Goal: Task Accomplishment & Management: Manage account settings

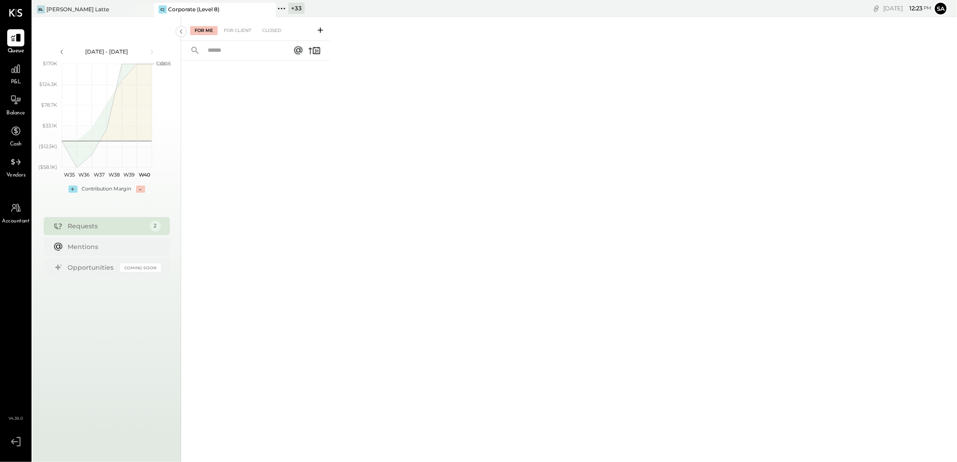
click at [267, 6] on icon at bounding box center [267, 9] width 11 height 11
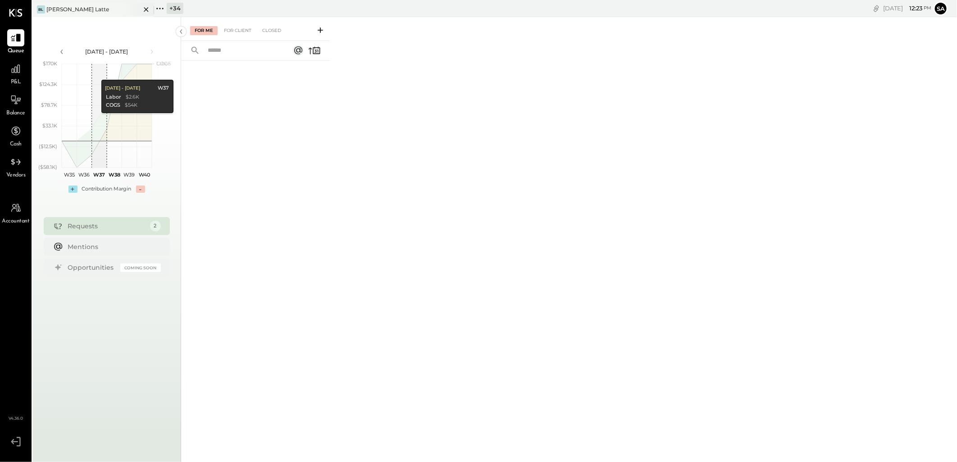
click at [81, 7] on div "[PERSON_NAME] Latte" at bounding box center [86, 9] width 108 height 8
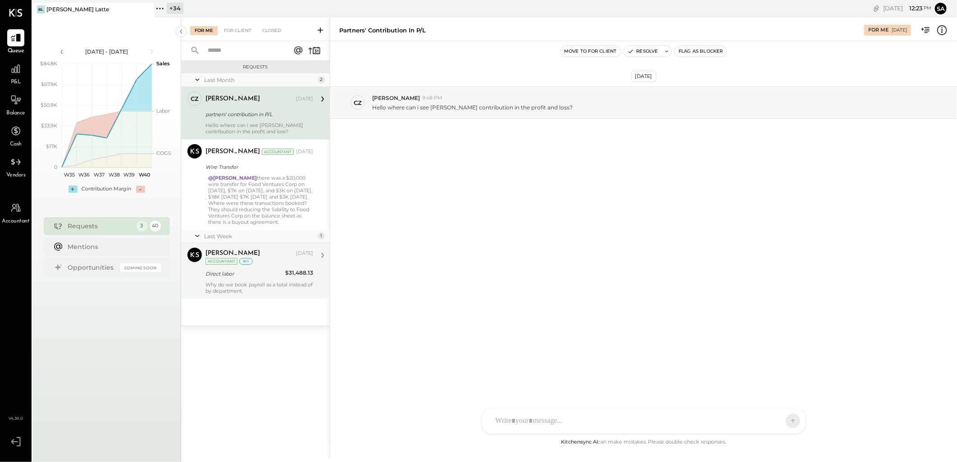
click at [255, 285] on div "Why do we book payroll as a total instead of by department." at bounding box center [259, 288] width 108 height 13
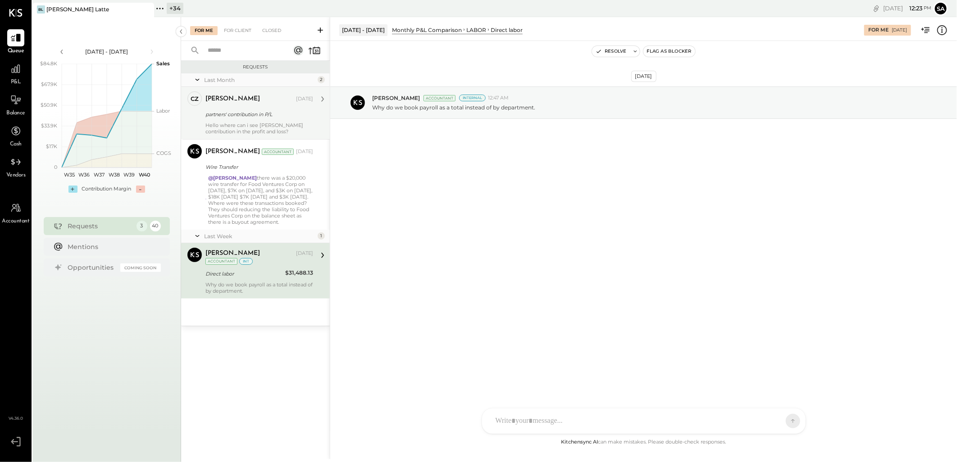
click at [271, 126] on div "Hello where can i see andrea zanin's contribution in the profit and loss?" at bounding box center [259, 128] width 108 height 13
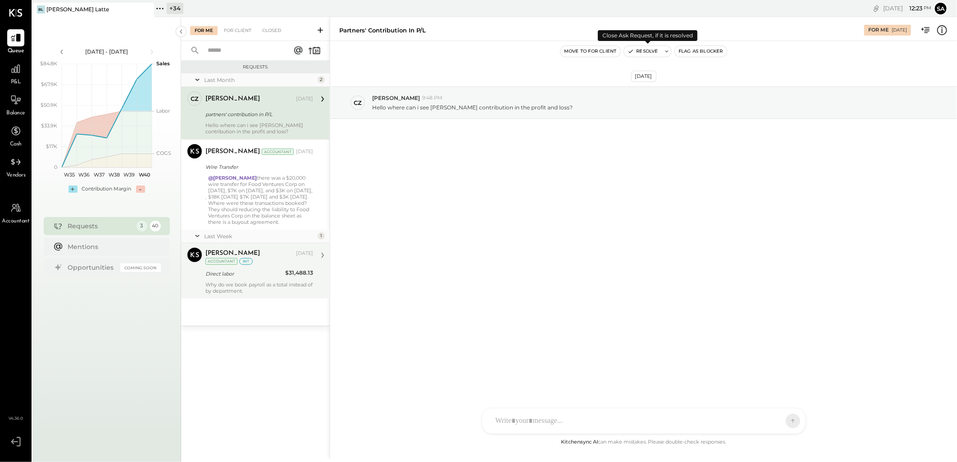
click at [640, 53] on button "Resolve" at bounding box center [643, 51] width 38 height 11
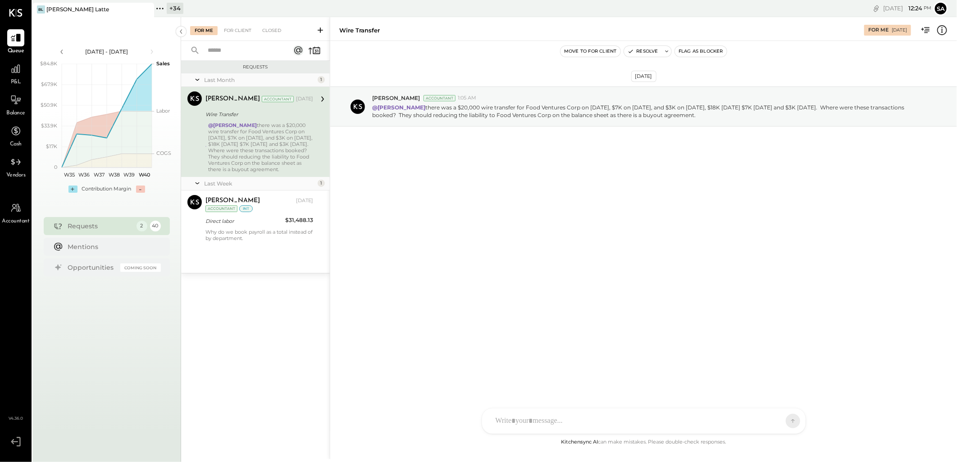
drag, startPoint x: 256, startPoint y: 223, endPoint x: 293, endPoint y: 255, distance: 48.3
click at [256, 223] on div "Direct labor" at bounding box center [243, 221] width 77 height 9
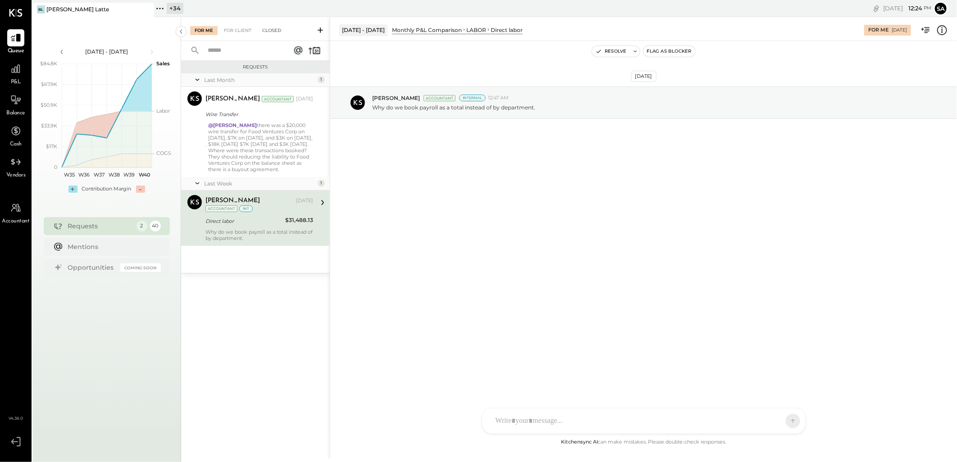
click at [264, 33] on div "Closed" at bounding box center [272, 30] width 28 height 9
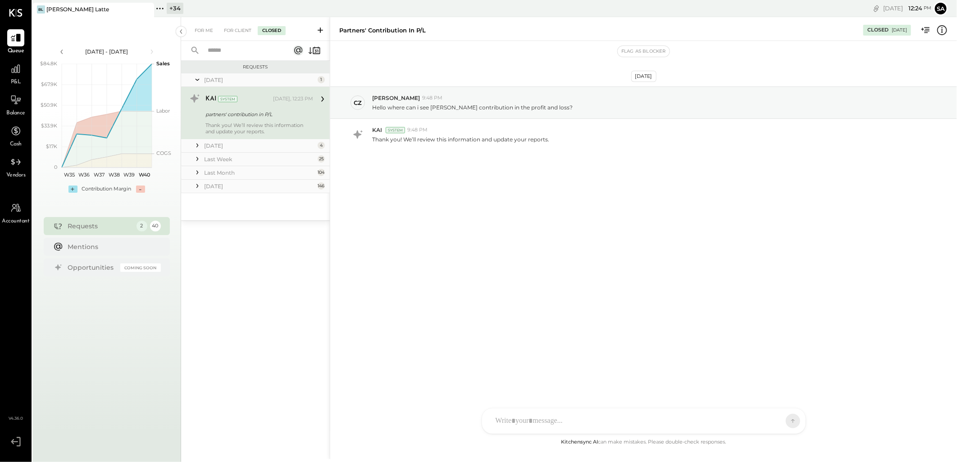
click at [199, 160] on icon at bounding box center [197, 159] width 9 height 9
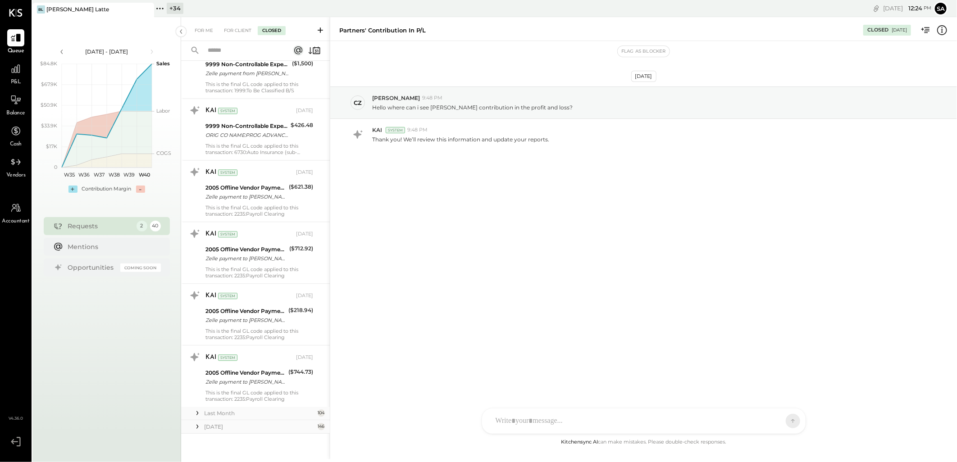
scroll to position [1247, 0]
click at [201, 411] on icon at bounding box center [197, 411] width 9 height 9
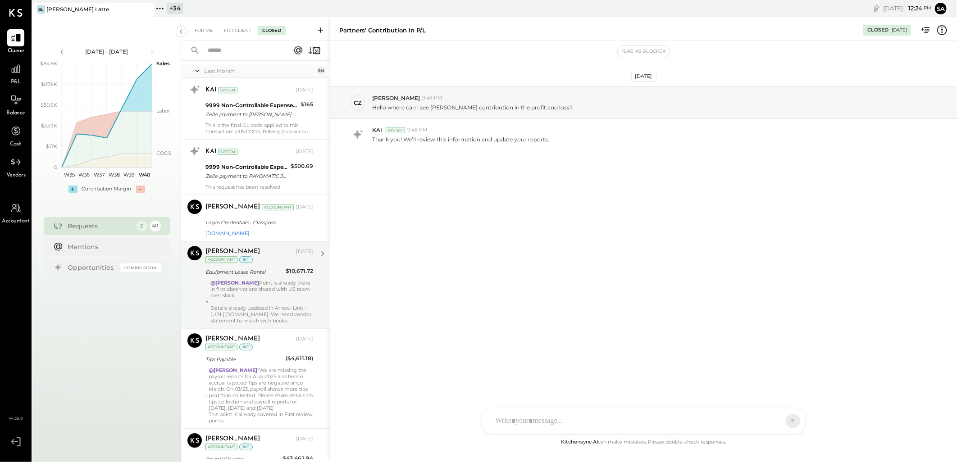
scroll to position [1597, 0]
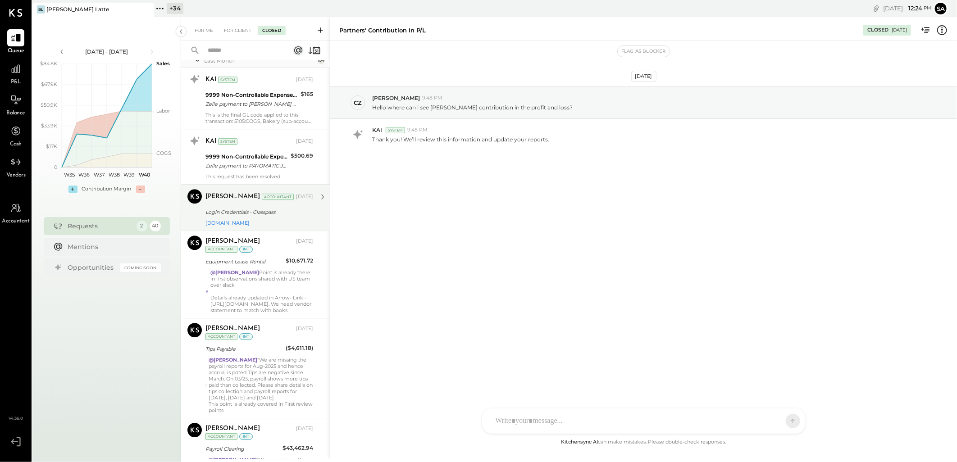
click at [296, 196] on div "Sep 25, 2025" at bounding box center [304, 196] width 17 height 7
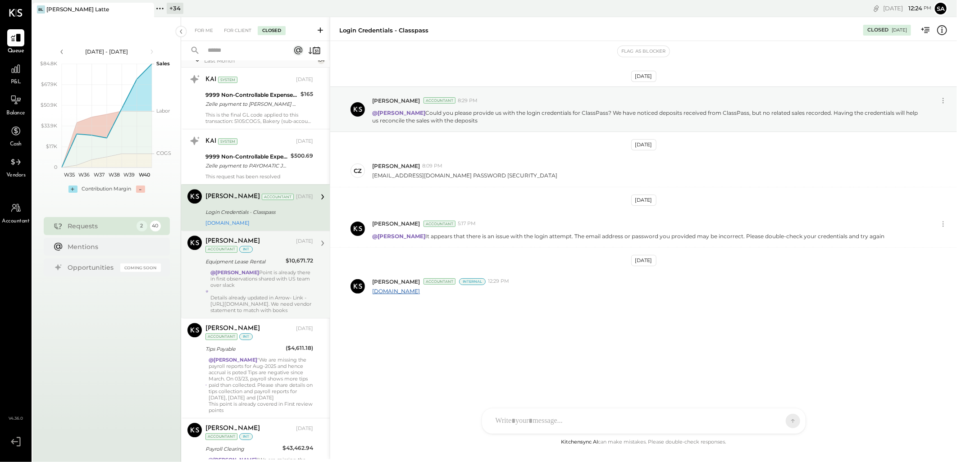
click at [281, 268] on div "Sarang Khandhar Sep 25, 2025 Accountant int Equipment Lease Rental $10,671.72 @…" at bounding box center [259, 275] width 108 height 78
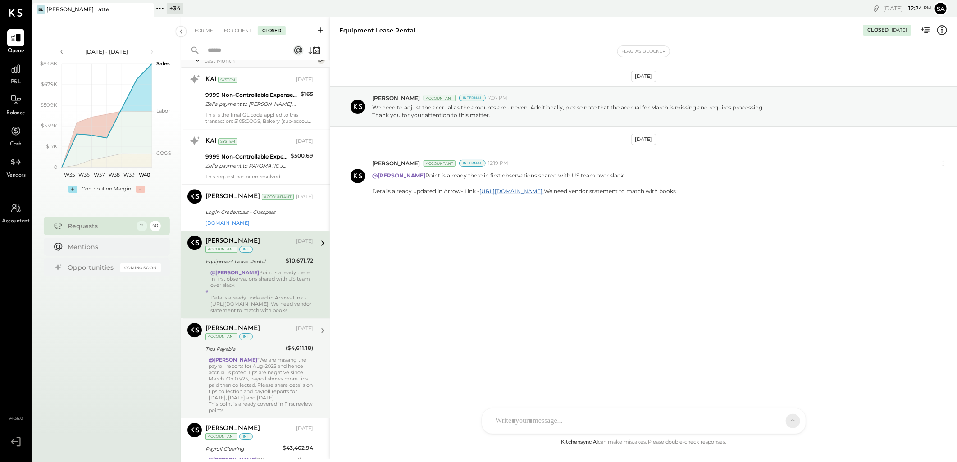
click at [267, 353] on div "Tips Payable" at bounding box center [244, 349] width 78 height 9
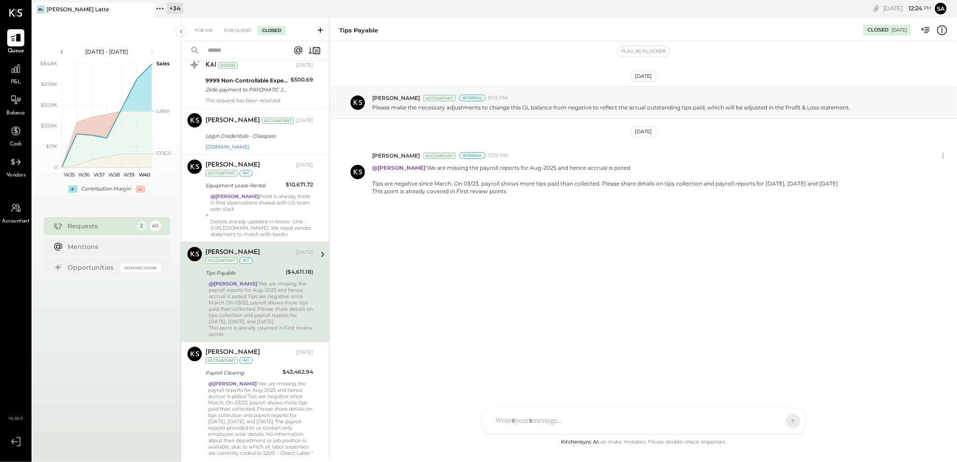
scroll to position [1697, 0]
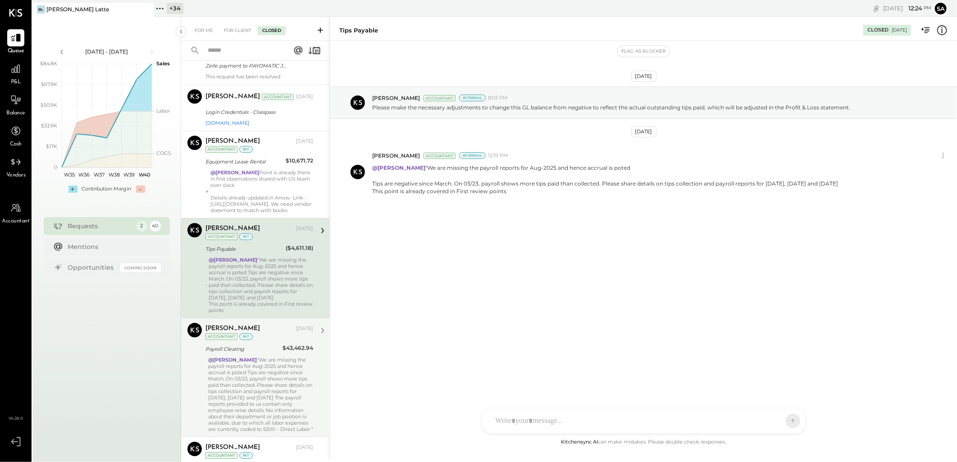
click at [258, 360] on div "@Navin Jain "We are missing the payroll reports for Aug-2025 and hence accrual …" at bounding box center [260, 395] width 105 height 76
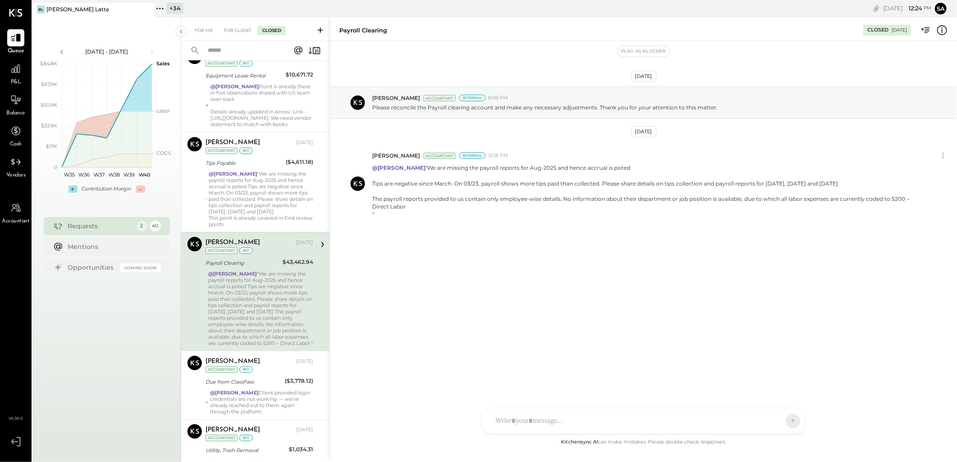
scroll to position [1798, 0]
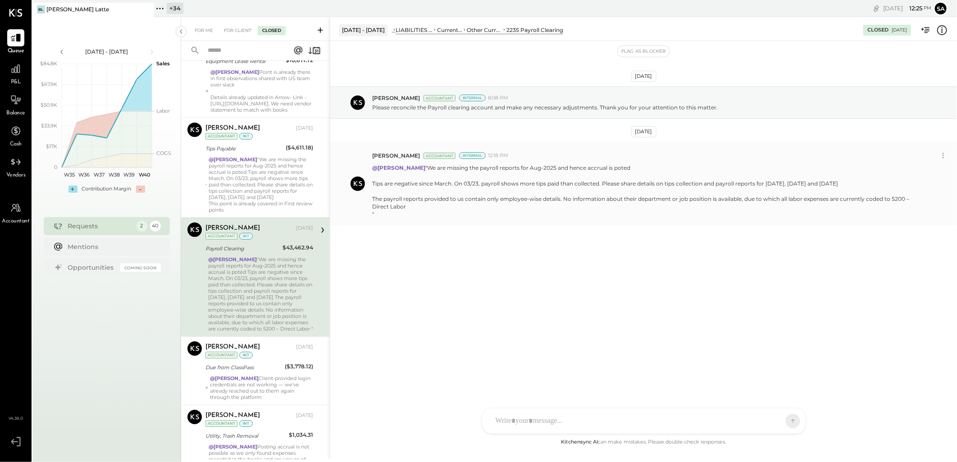
drag, startPoint x: 373, startPoint y: 199, endPoint x: 411, endPoint y: 209, distance: 39.7
click at [411, 209] on p "@Navin Jain "We are missing the payroll reports for Aug-2025 and hence accrual …" at bounding box center [646, 191] width 549 height 54
copy p "The payroll reports provided to us contain only employee-wise details. No infor…"
click at [194, 32] on div "For Me" at bounding box center [203, 30] width 27 height 9
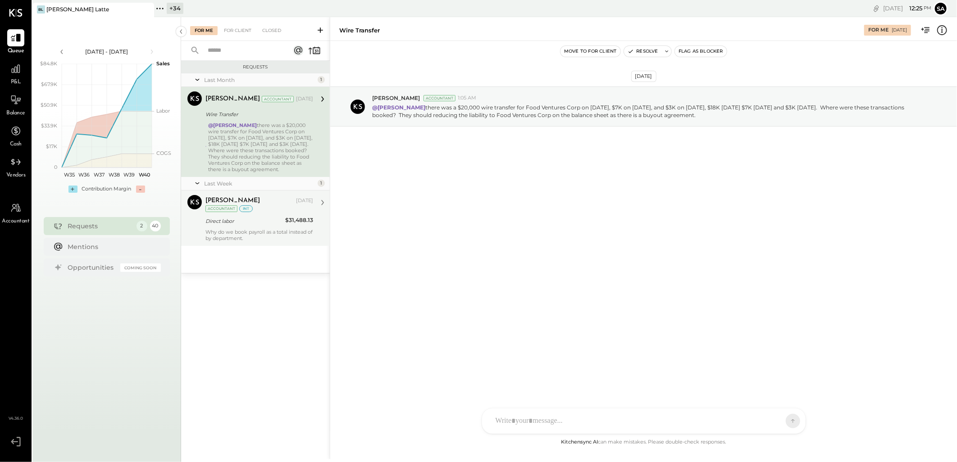
click at [259, 221] on div "Direct labor" at bounding box center [243, 221] width 77 height 9
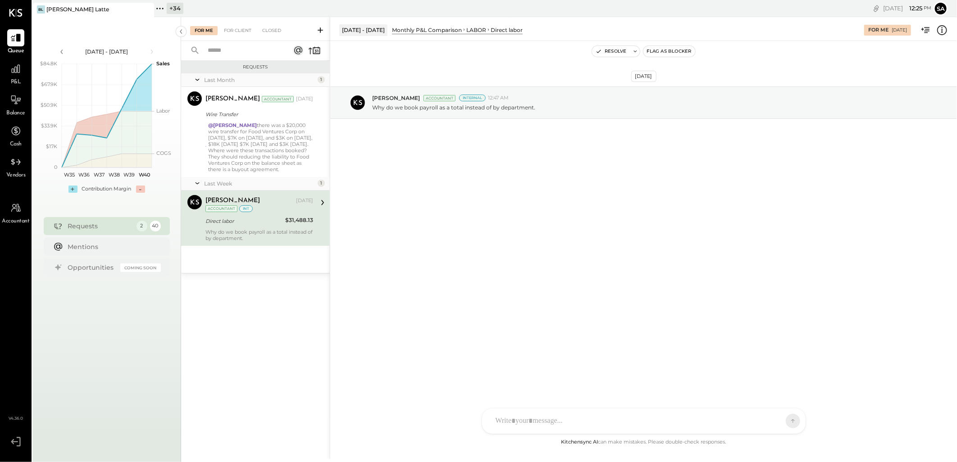
click at [532, 421] on div at bounding box center [635, 421] width 289 height 20
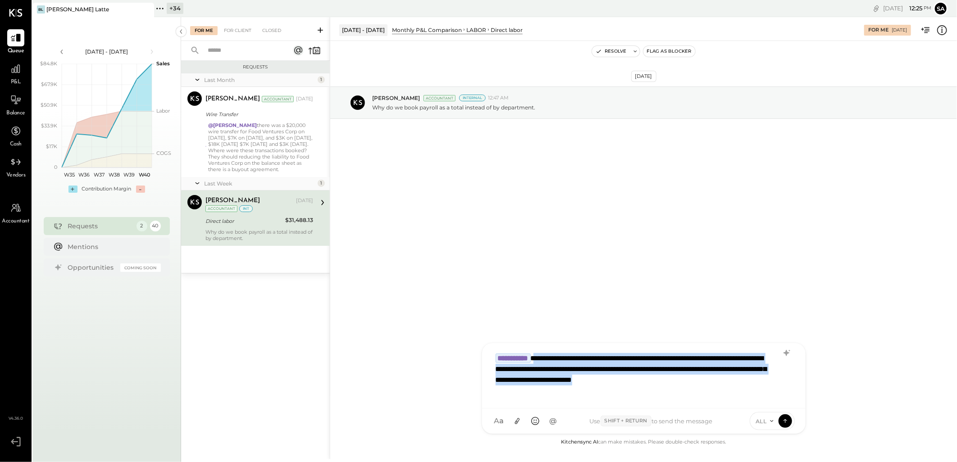
drag, startPoint x: 551, startPoint y: 356, endPoint x: 578, endPoint y: 391, distance: 44.3
click at [578, 391] on div "**********" at bounding box center [643, 375] width 305 height 52
copy div "**********"
click at [572, 398] on div "**********" at bounding box center [643, 375] width 305 height 52
drag, startPoint x: 553, startPoint y: 359, endPoint x: 645, endPoint y: 418, distance: 109.1
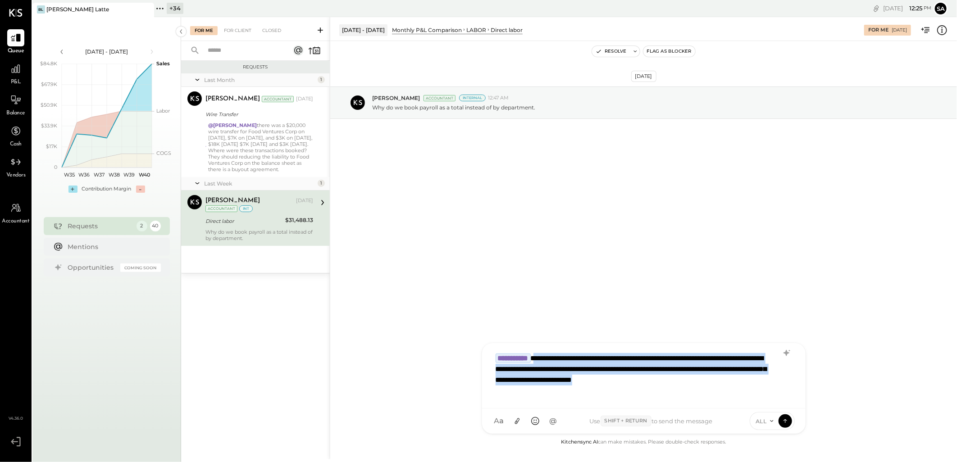
click at [645, 418] on div "**********" at bounding box center [644, 388] width 324 height 91
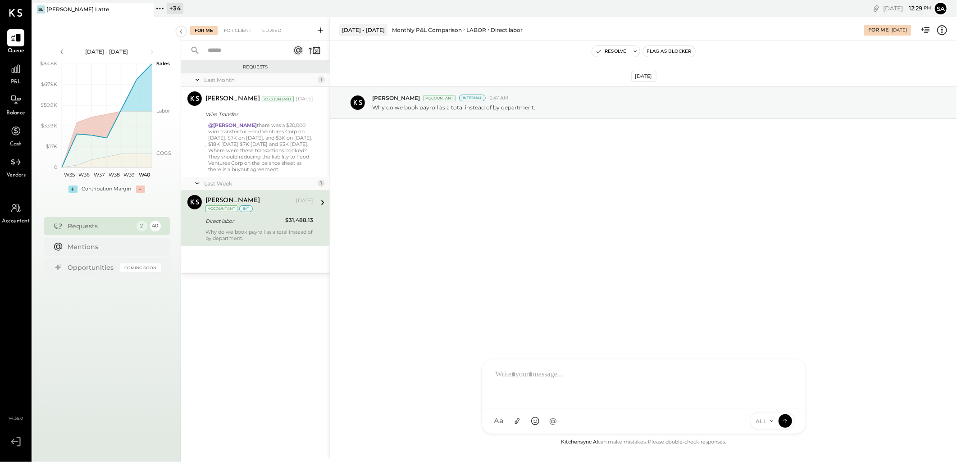
click at [526, 374] on div at bounding box center [643, 383] width 305 height 36
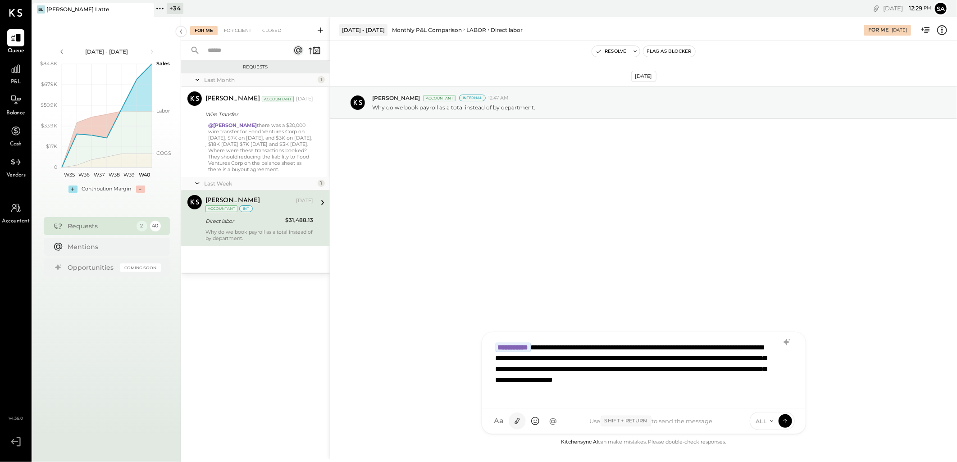
click at [518, 424] on icon at bounding box center [516, 421] width 9 height 9
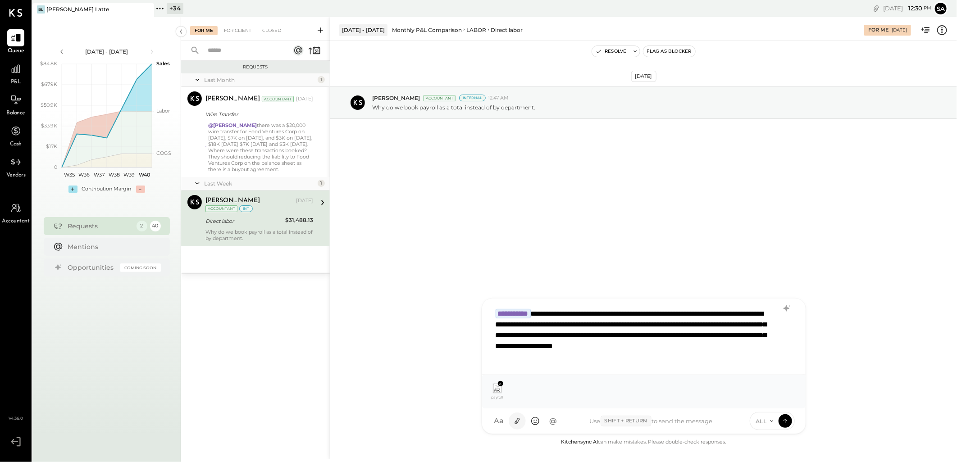
click at [516, 424] on icon at bounding box center [517, 422] width 5 height 6
click at [768, 422] on div "ALL" at bounding box center [764, 422] width 28 height 8
drag, startPoint x: 768, startPoint y: 398, endPoint x: 767, endPoint y: 413, distance: 14.9
click at [768, 398] on div "INTERNAL" at bounding box center [776, 399] width 53 height 15
click at [786, 422] on icon at bounding box center [785, 420] width 8 height 9
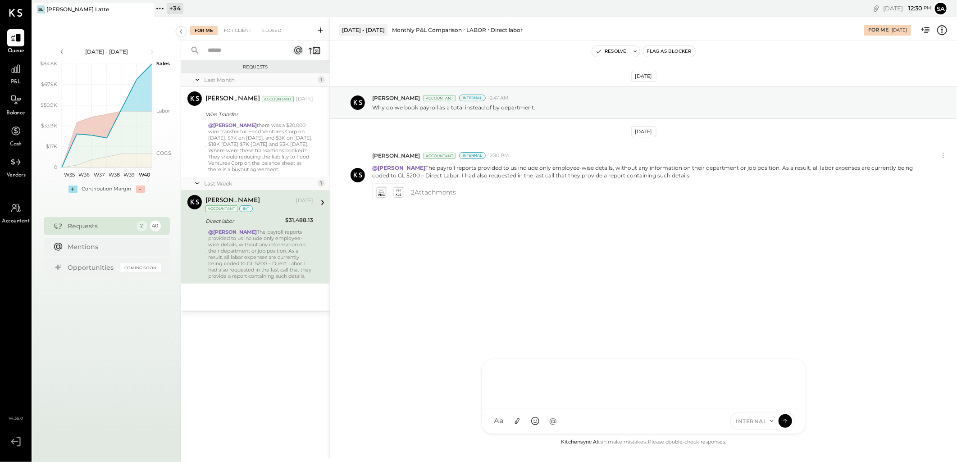
click at [287, 154] on div "@Navin Jain there was a $20,000 wire transfer for Food Ventures Corp on May 9, …" at bounding box center [260, 147] width 105 height 50
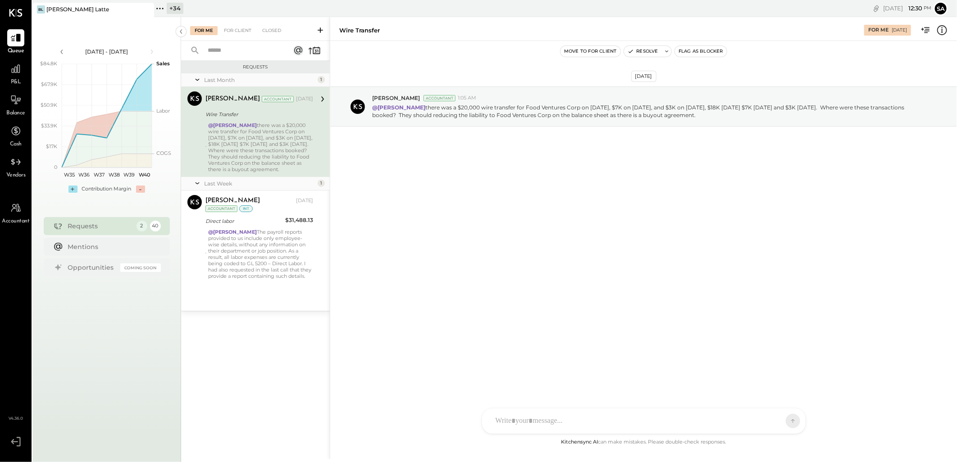
click at [484, 248] on div "Sep 19th, 2025 Chris Dash Accountant 1:05 AM @Navin Jain there was a $20,000 wi…" at bounding box center [643, 239] width 627 height 396
click at [548, 419] on div at bounding box center [635, 421] width 289 height 20
type input "****"
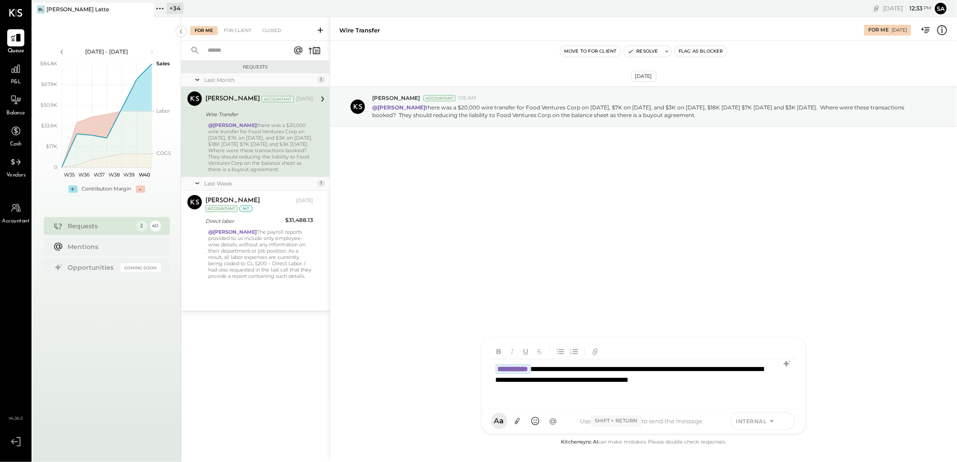
click at [785, 422] on icon at bounding box center [785, 421] width 0 height 4
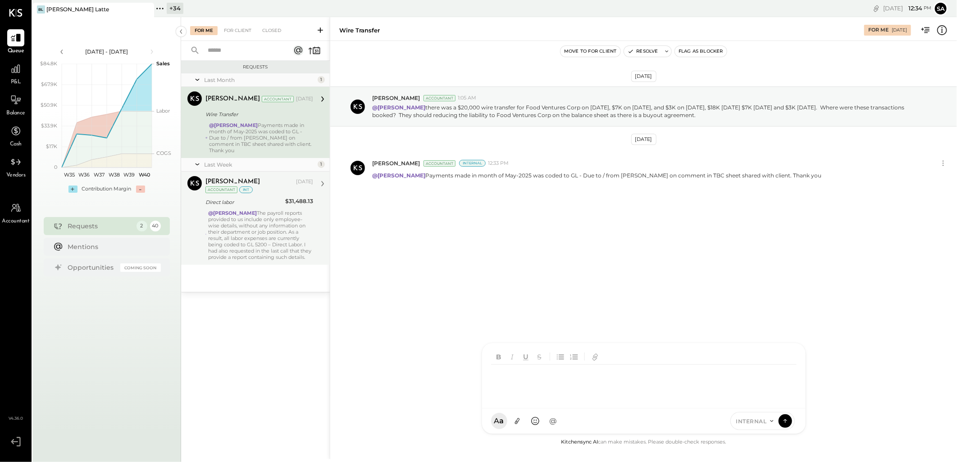
click at [255, 219] on div "@Chris Dash The payroll reports provided to us include only employee-wise detai…" at bounding box center [260, 235] width 105 height 50
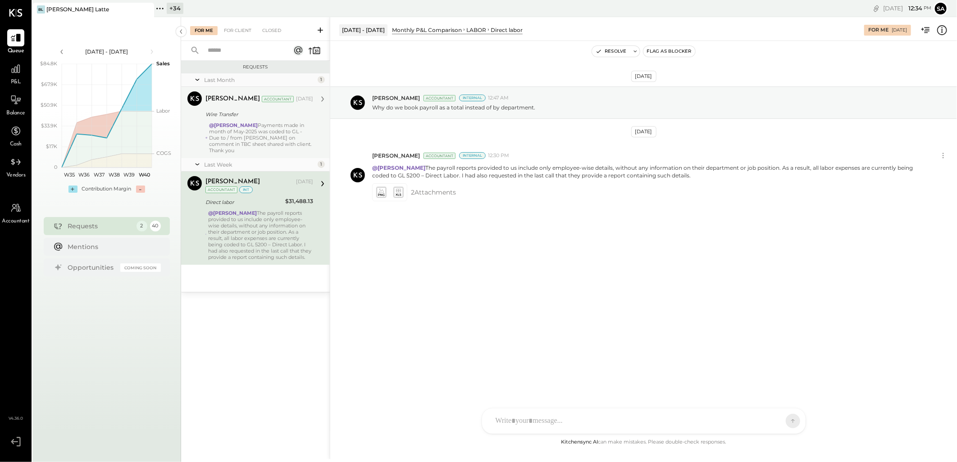
click at [246, 132] on div "@Chris Dash Payments made in month of May-2025 was coded to GL - Due to / from …" at bounding box center [262, 138] width 104 height 32
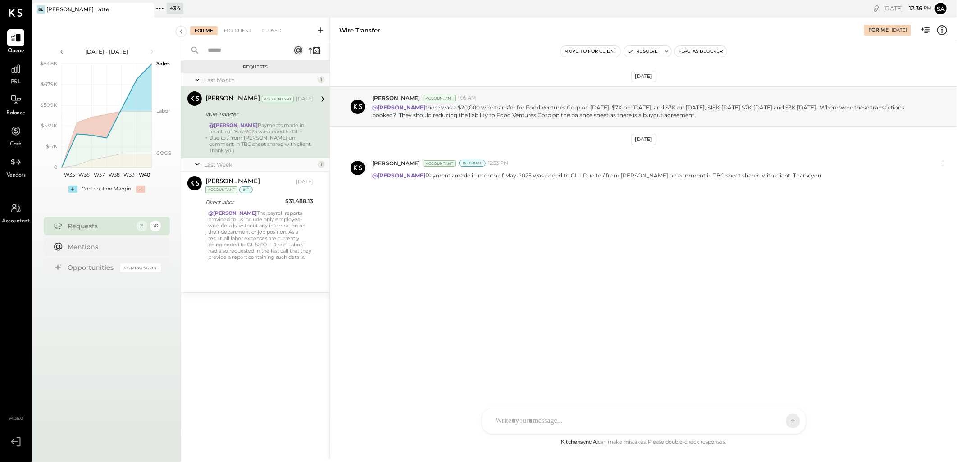
drag, startPoint x: 174, startPoint y: 4, endPoint x: 239, endPoint y: 78, distance: 98.4
click at [174, 4] on div "+ 34" at bounding box center [175, 8] width 17 height 11
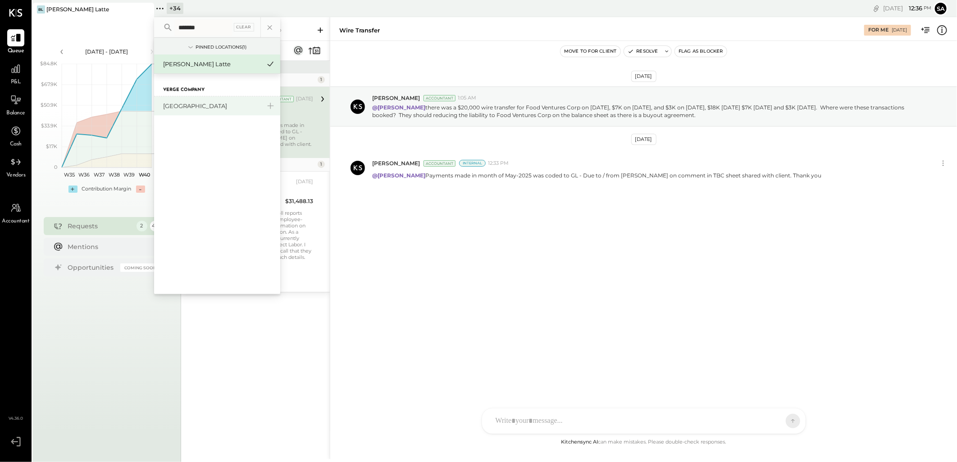
type input "*******"
click at [184, 104] on div "[GEOGRAPHIC_DATA]" at bounding box center [211, 106] width 97 height 9
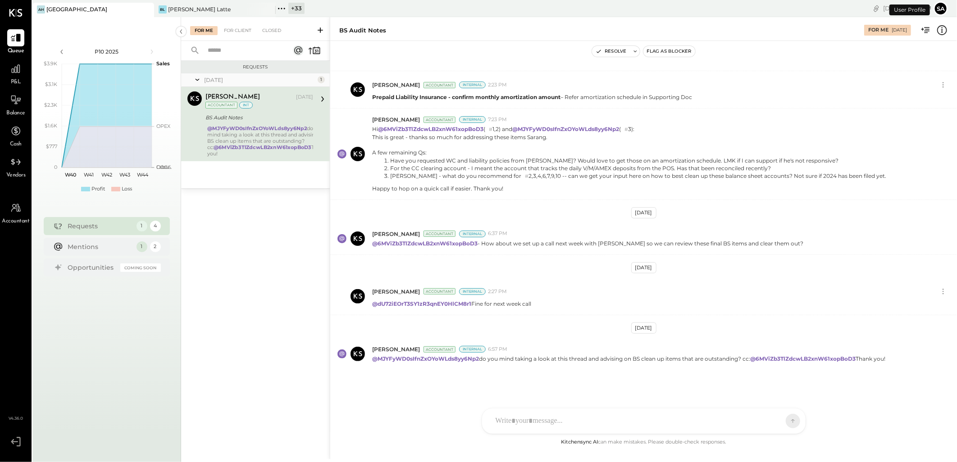
scroll to position [443, 0]
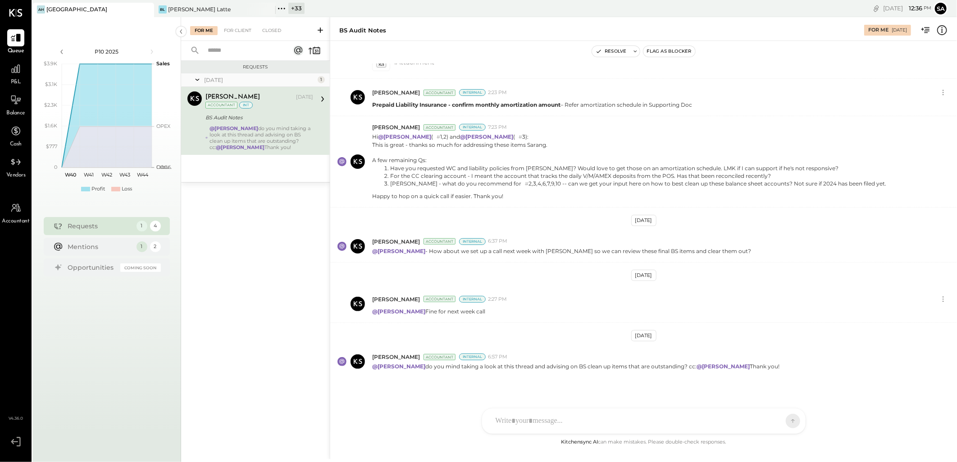
drag, startPoint x: 275, startPoint y: 110, endPoint x: 325, endPoint y: 159, distance: 69.8
click at [276, 110] on div "Margot Bloch Aug 21, 2025 Accountant int BS Audit Notes @Joseph Shin do you min…" at bounding box center [259, 120] width 108 height 59
click at [532, 401] on div at bounding box center [643, 383] width 305 height 36
click at [787, 422] on icon at bounding box center [785, 420] width 8 height 9
click at [762, 425] on span "ALL" at bounding box center [761, 422] width 11 height 8
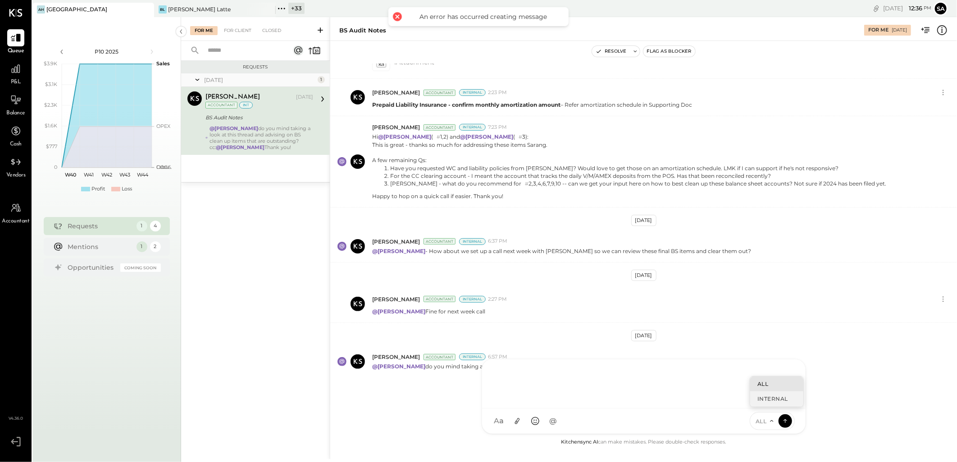
click at [763, 403] on div "INTERNAL" at bounding box center [776, 399] width 53 height 15
click at [501, 376] on div at bounding box center [643, 383] width 305 height 36
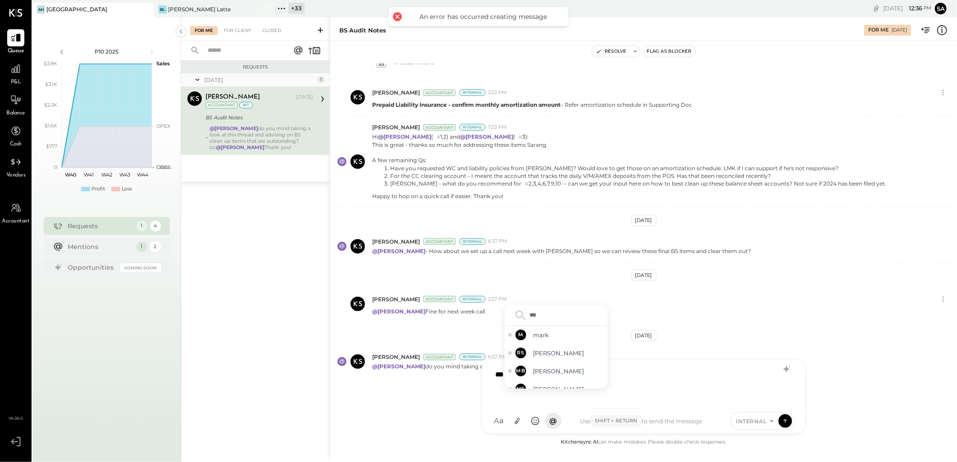
type input "****"
click at [784, 419] on icon at bounding box center [785, 420] width 8 height 9
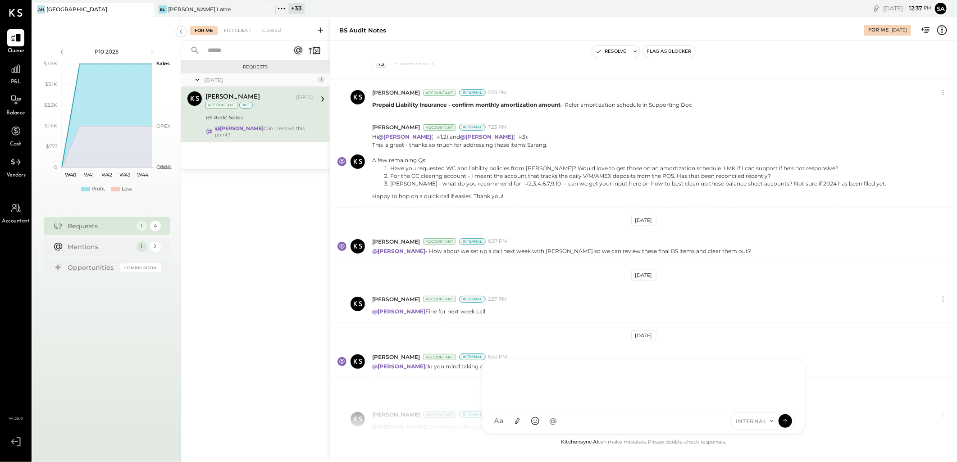
scroll to position [504, 0]
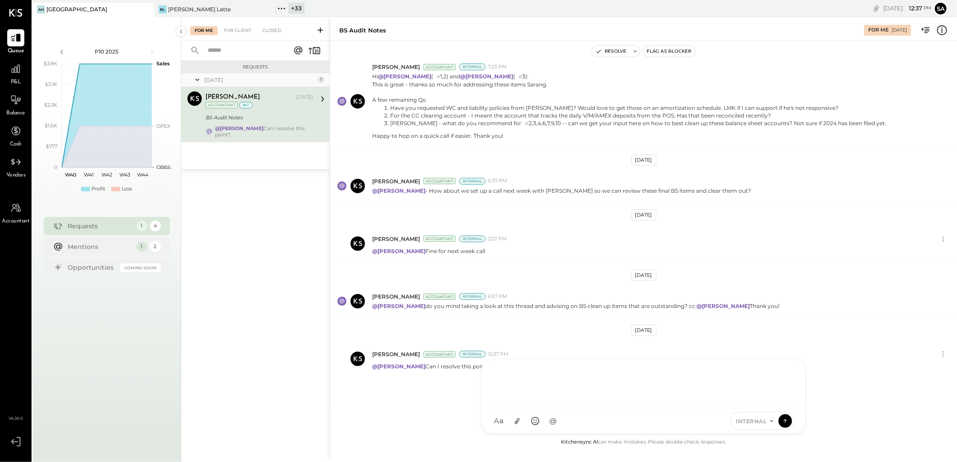
click at [602, 57] on div "Resolve Flag as Blocker" at bounding box center [643, 51] width 627 height 21
click at [604, 52] on button "Resolve" at bounding box center [611, 51] width 38 height 11
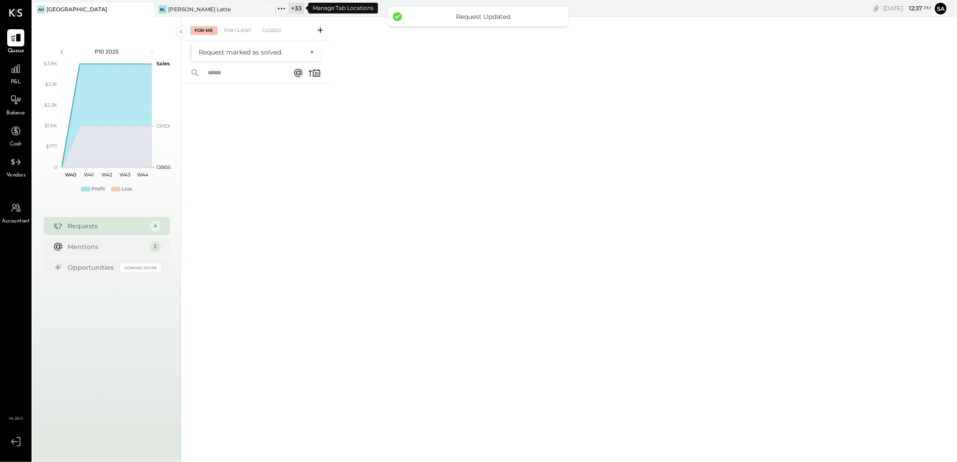
click at [302, 5] on div "+ 33" at bounding box center [296, 8] width 16 height 11
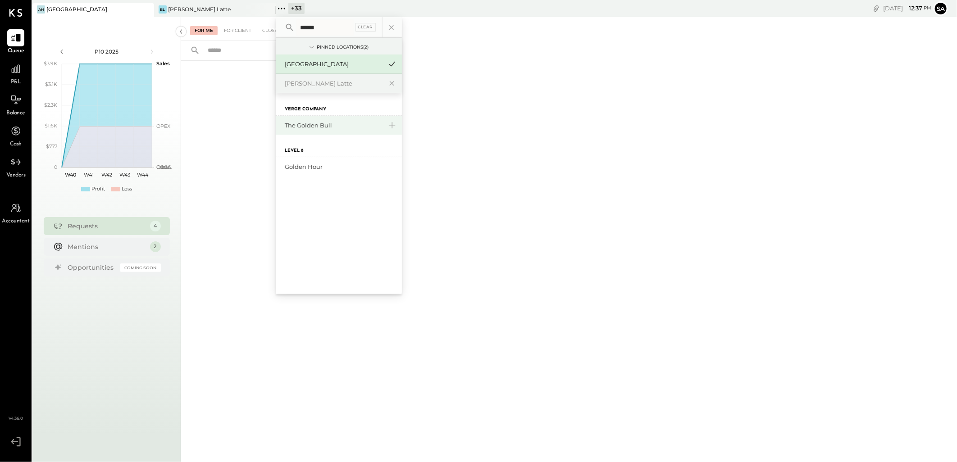
type input "******"
click at [309, 125] on div "The Golden Bull" at bounding box center [333, 125] width 97 height 9
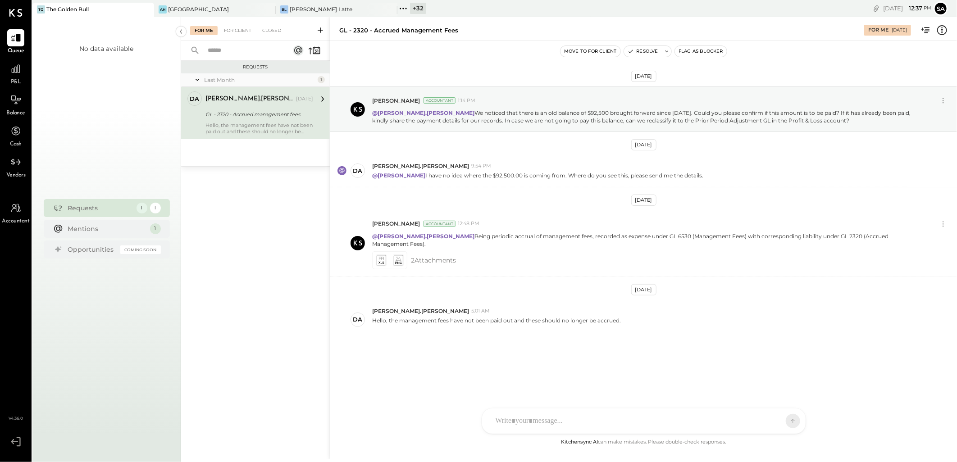
click at [269, 120] on div "david.stevenson Sep 22, 2025 GL - 2320 - Accrued management fees Hello, the man…" at bounding box center [259, 112] width 108 height 43
click at [549, 416] on div at bounding box center [635, 421] width 289 height 20
click at [532, 382] on div at bounding box center [643, 383] width 305 height 36
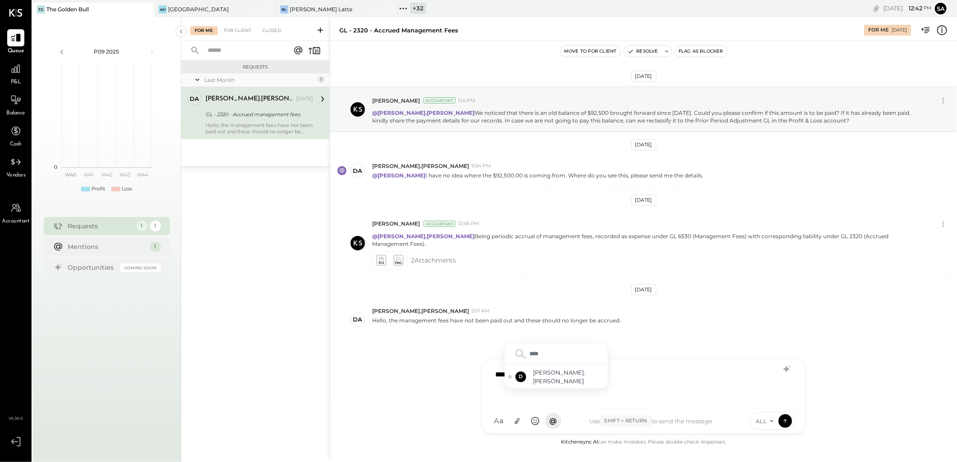
type input "*****"
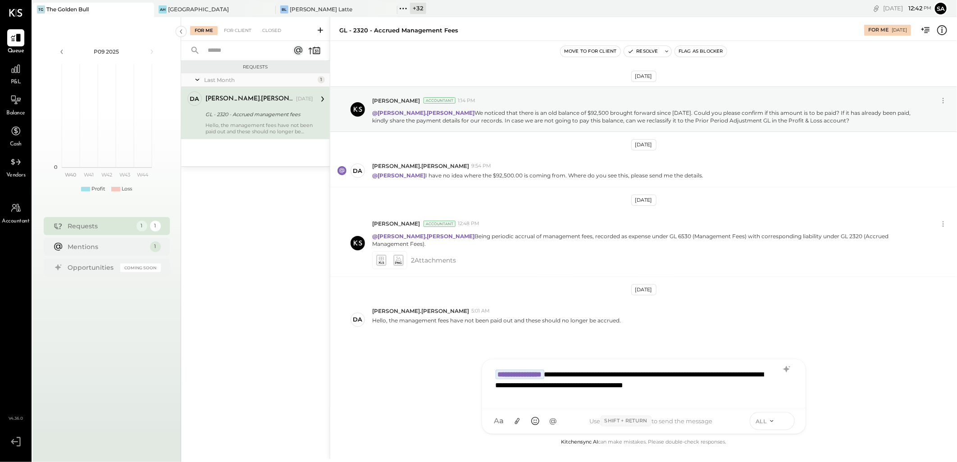
click at [785, 424] on icon at bounding box center [785, 420] width 8 height 9
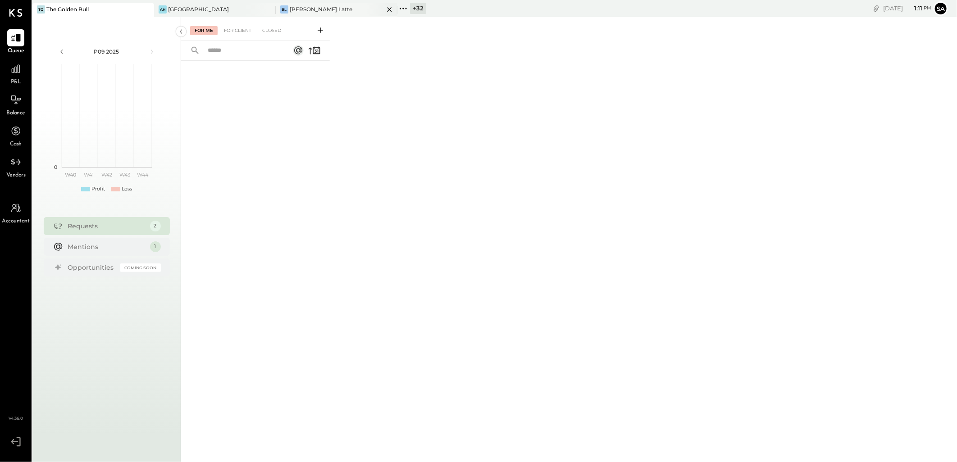
click at [390, 9] on icon at bounding box center [389, 9] width 5 height 5
click at [288, 5] on div "+ 33" at bounding box center [296, 8] width 16 height 11
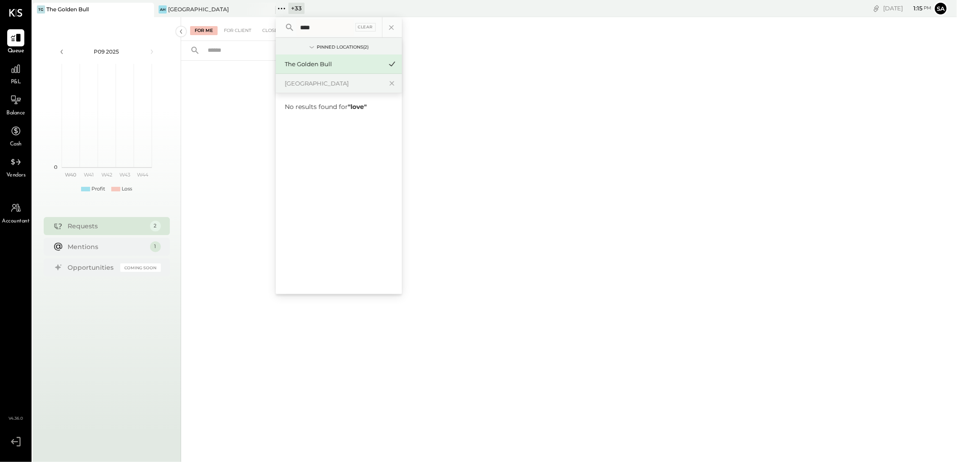
type input "****"
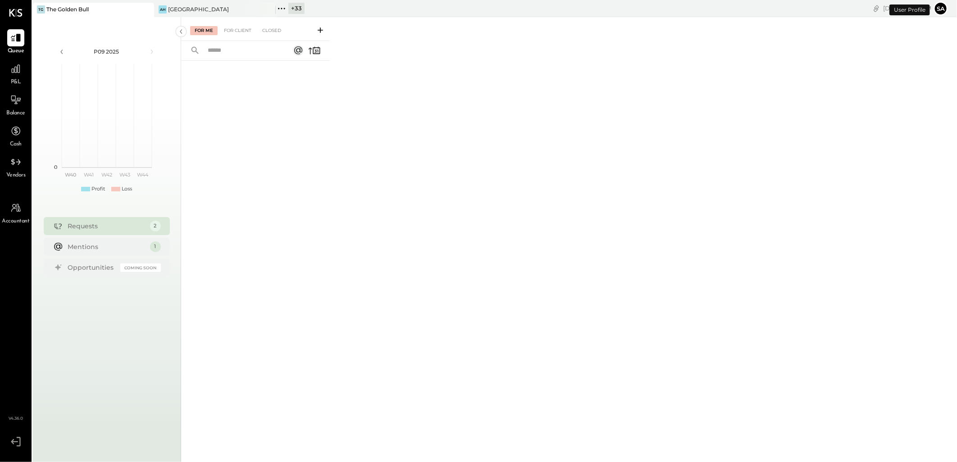
click at [944, 6] on button "Sa" at bounding box center [941, 8] width 14 height 14
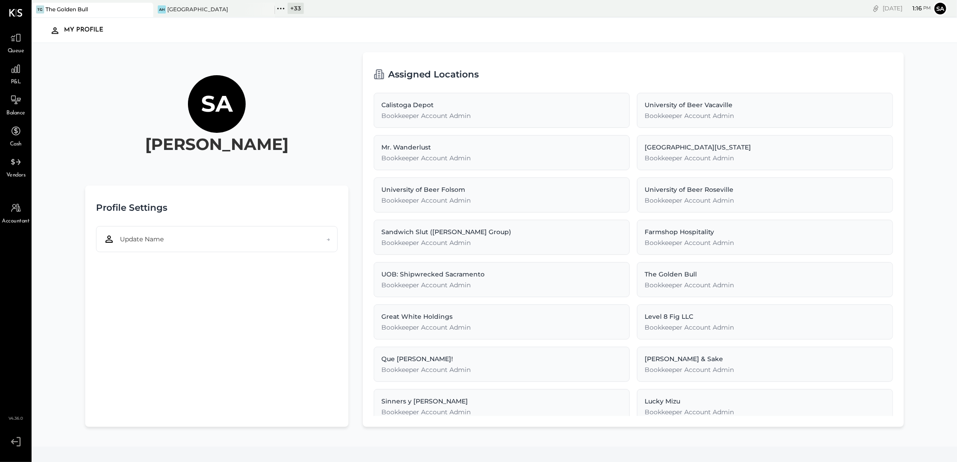
click at [921, 51] on div "Sa [PERSON_NAME] Profile Settings Update Name → Assigned Locations Calistoga De…" at bounding box center [495, 245] width 926 height 404
click at [309, 7] on div "+ 34 Pinned Locations ( 2 ) The [GEOGRAPHIC_DATA] [GEOGRAPHIC_DATA] [GEOGRAPHIC…" at bounding box center [410, 8] width 270 height 17
click at [300, 9] on div "+ 34" at bounding box center [295, 8] width 17 height 11
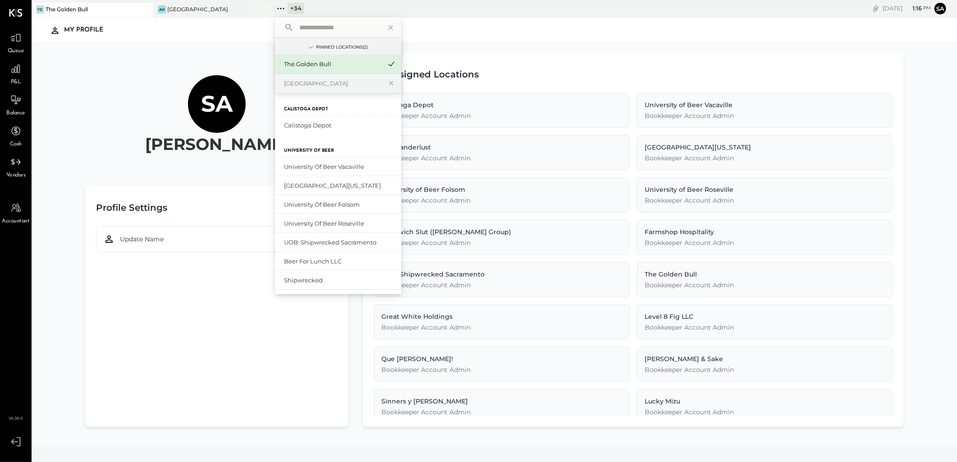
click at [317, 29] on input "text" at bounding box center [338, 27] width 84 height 16
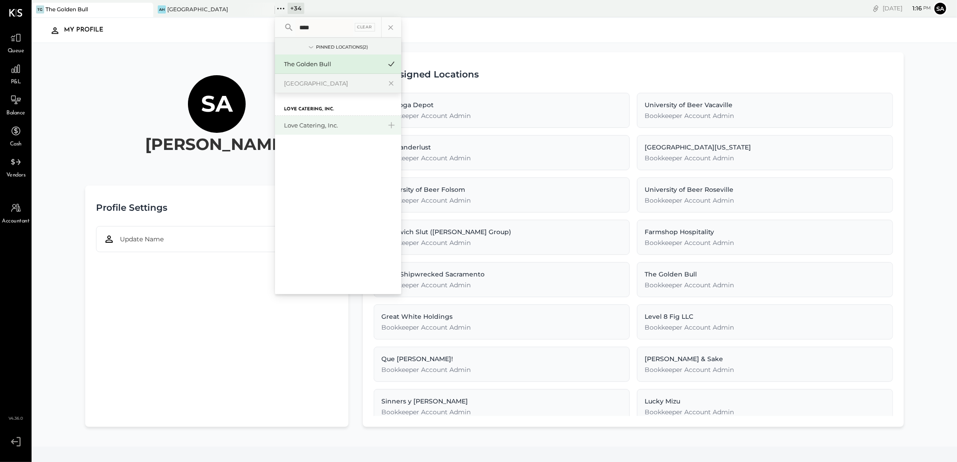
type input "****"
click at [314, 123] on div "Love Catering, Inc." at bounding box center [332, 125] width 97 height 9
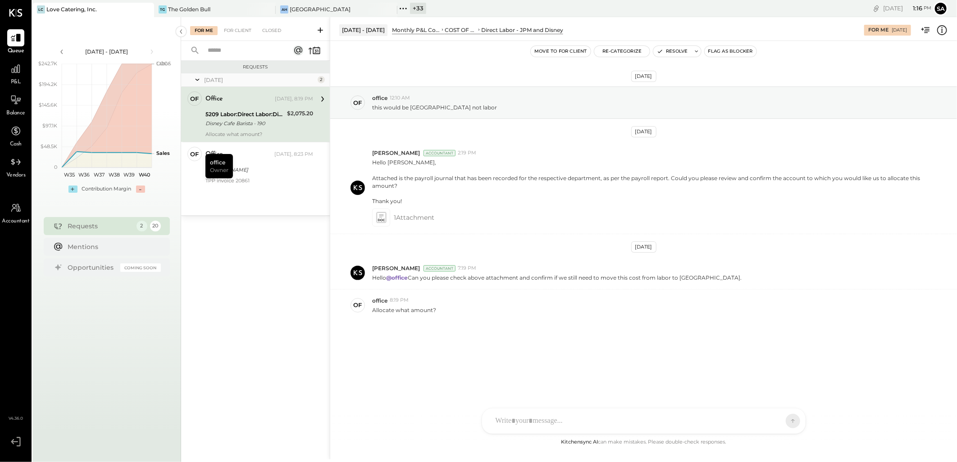
click at [232, 24] on div "For Me For Client Closed" at bounding box center [255, 29] width 149 height 24
click at [244, 32] on div "For Client" at bounding box center [237, 30] width 36 height 9
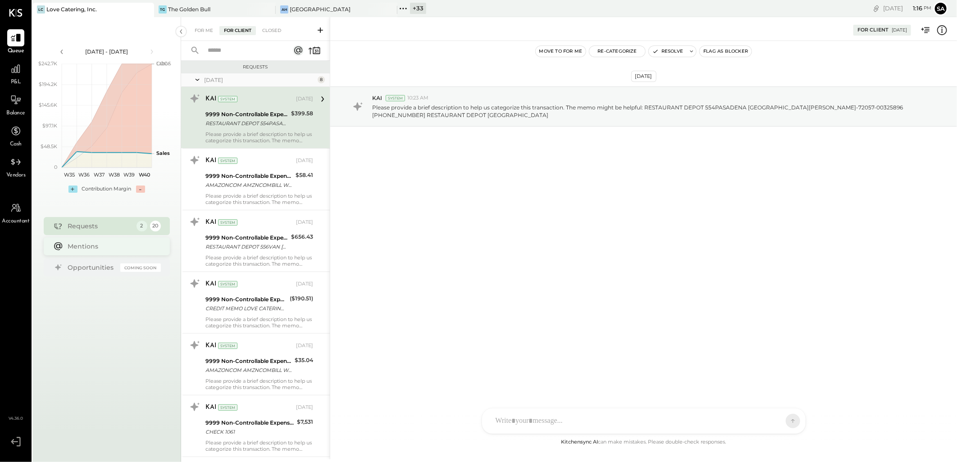
click at [69, 246] on div "Mentions" at bounding box center [112, 246] width 88 height 9
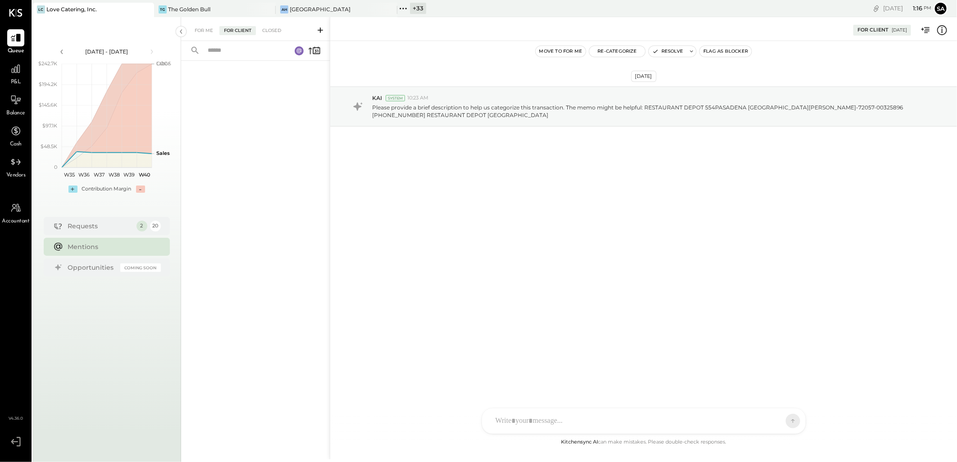
click at [239, 32] on div "For Client" at bounding box center [237, 30] width 36 height 9
click at [202, 26] on div "For Me" at bounding box center [203, 30] width 27 height 9
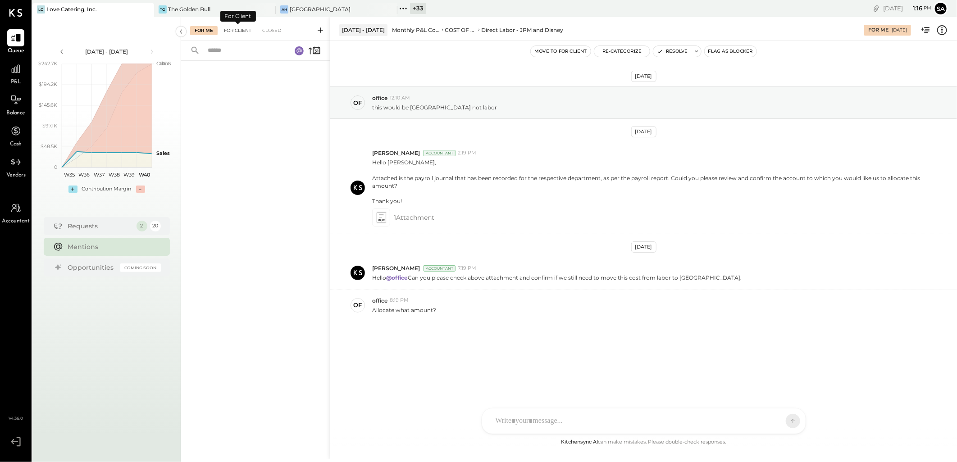
click at [240, 29] on div "For Client" at bounding box center [237, 30] width 36 height 9
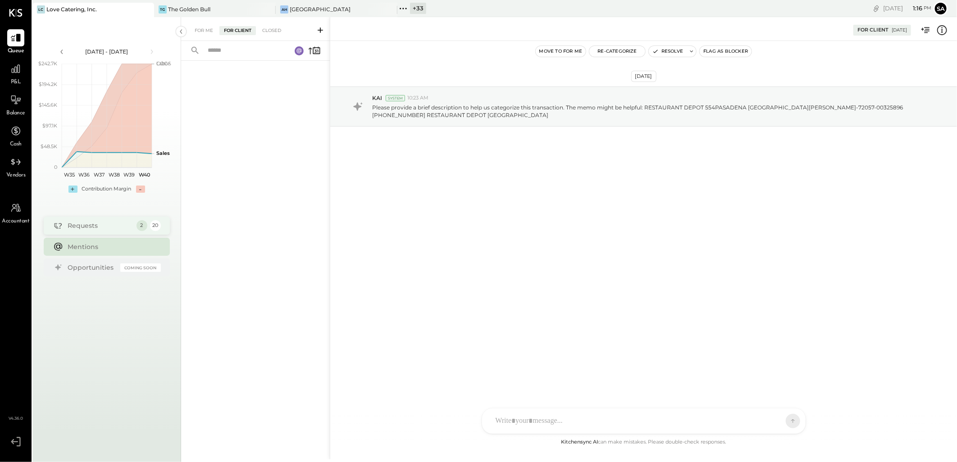
click at [91, 230] on div "Requests 2 20" at bounding box center [107, 226] width 126 height 18
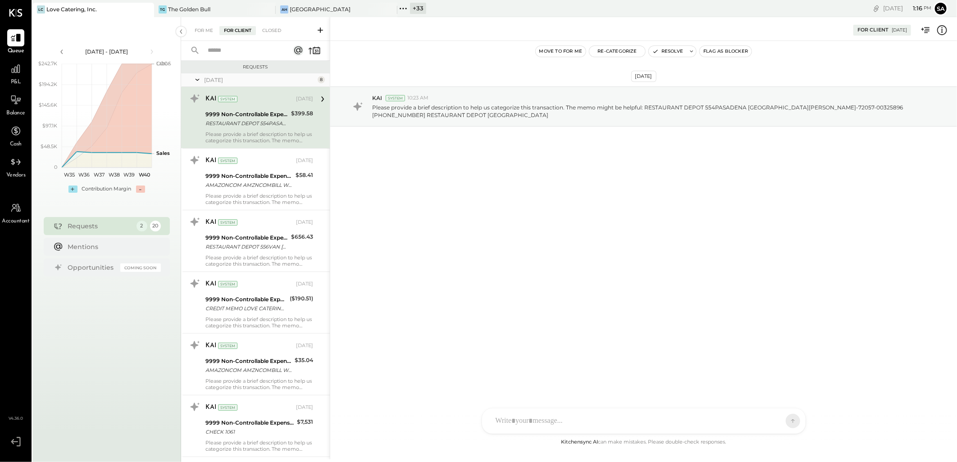
click at [195, 80] on icon at bounding box center [197, 79] width 9 height 23
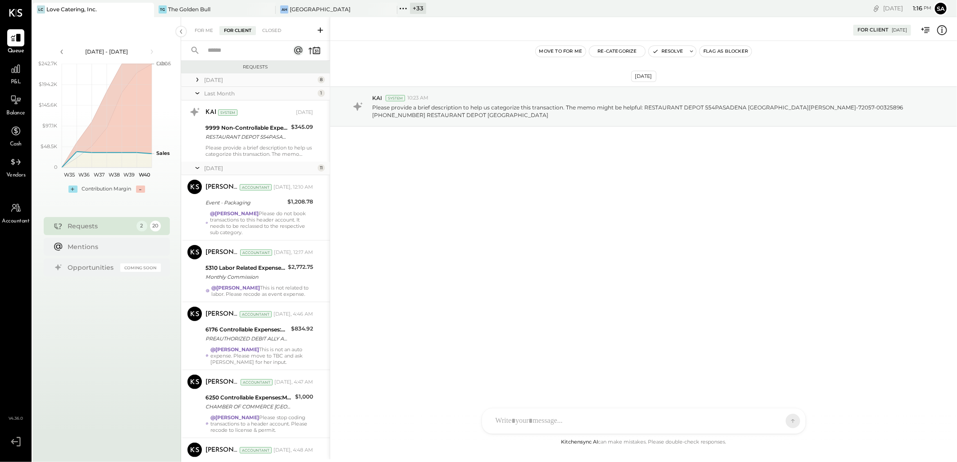
click at [196, 94] on icon at bounding box center [197, 93] width 9 height 23
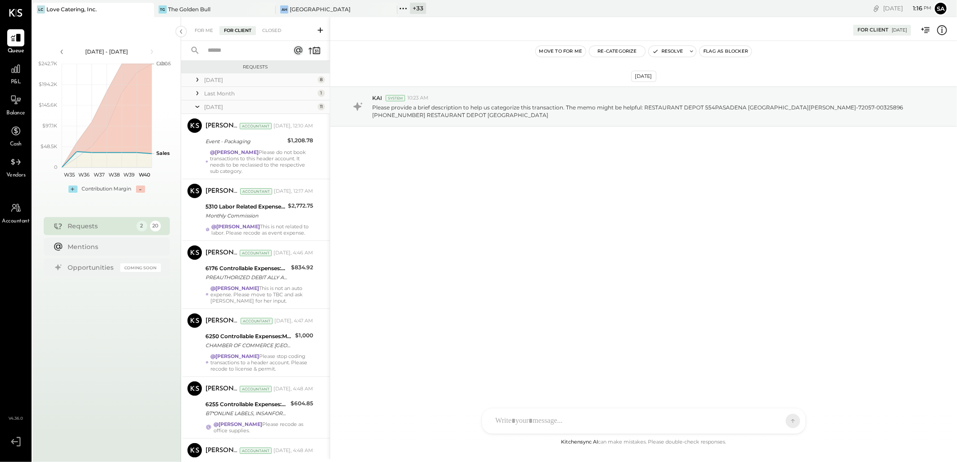
click at [196, 105] on icon at bounding box center [197, 107] width 9 height 23
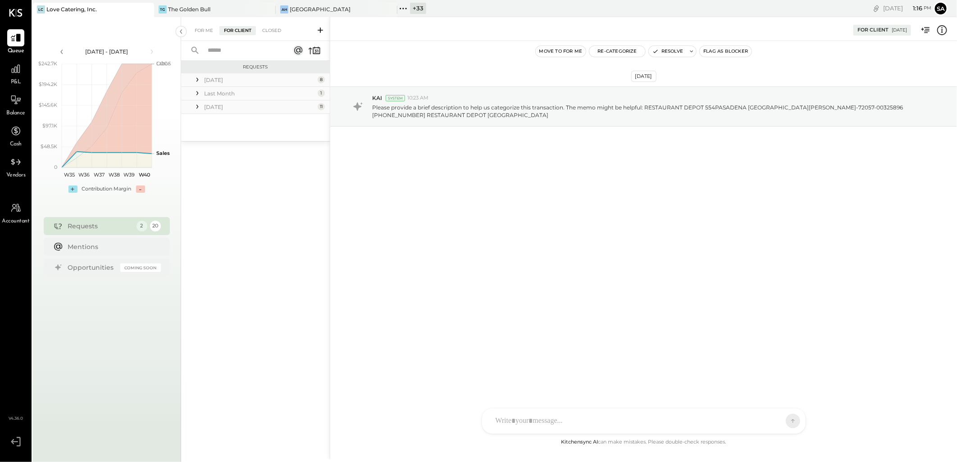
click at [196, 105] on icon at bounding box center [197, 106] width 9 height 9
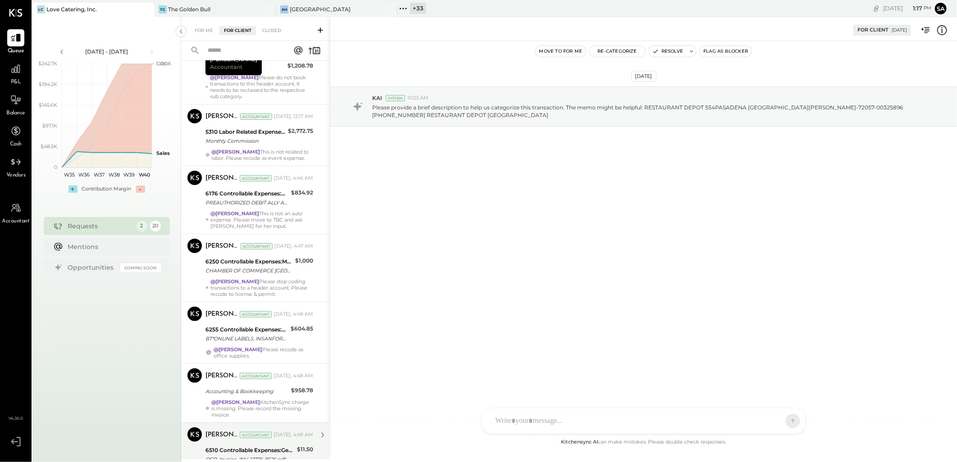
scroll to position [50, 0]
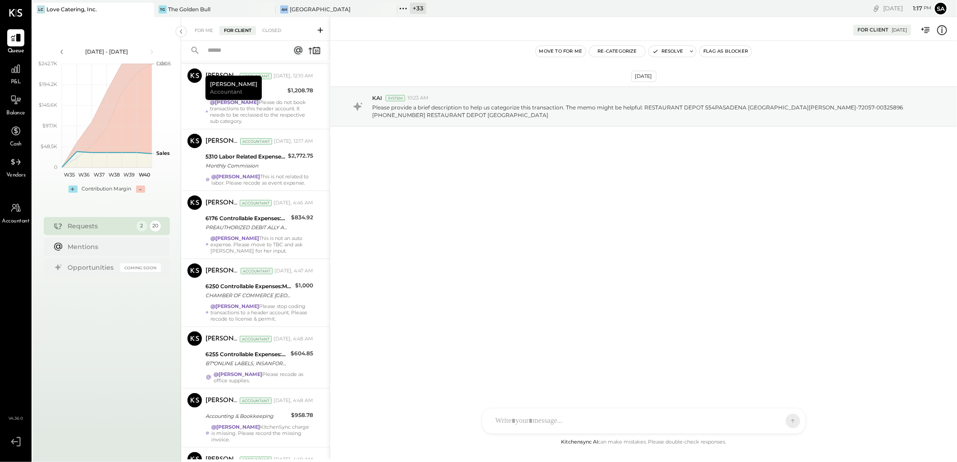
click at [482, 286] on div "Aug 7th, 2025 KAI System 10:23 AM Please provide a brief description to help us…" at bounding box center [643, 239] width 627 height 396
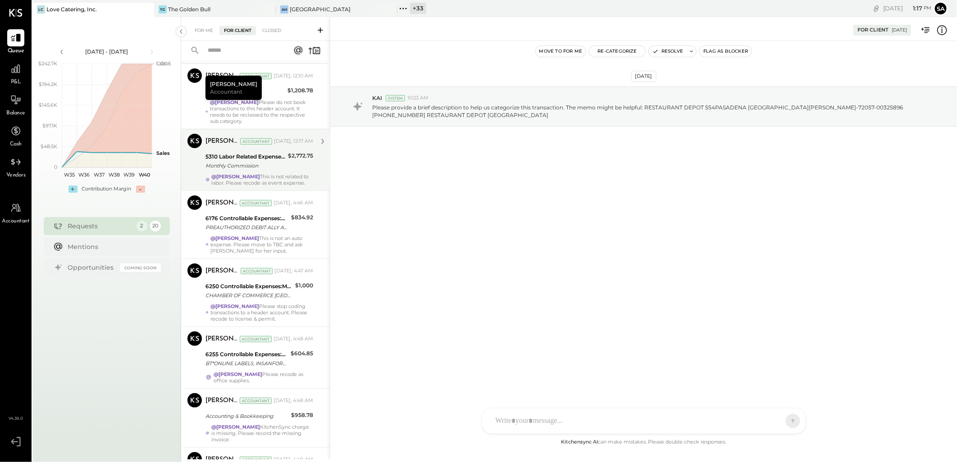
click at [242, 167] on div "Monthly Commission" at bounding box center [245, 165] width 80 height 9
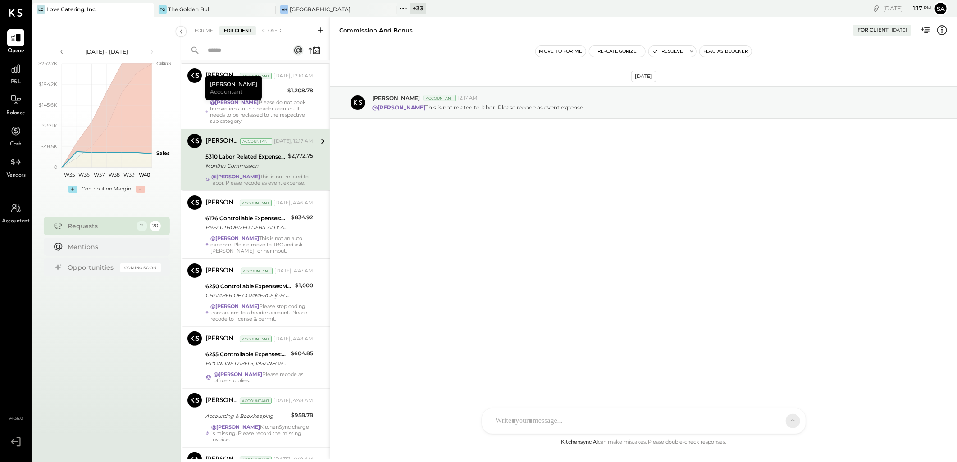
click at [269, 107] on div "@Rushabh Shah Please do not book transactions to this header account. It needs …" at bounding box center [261, 111] width 103 height 25
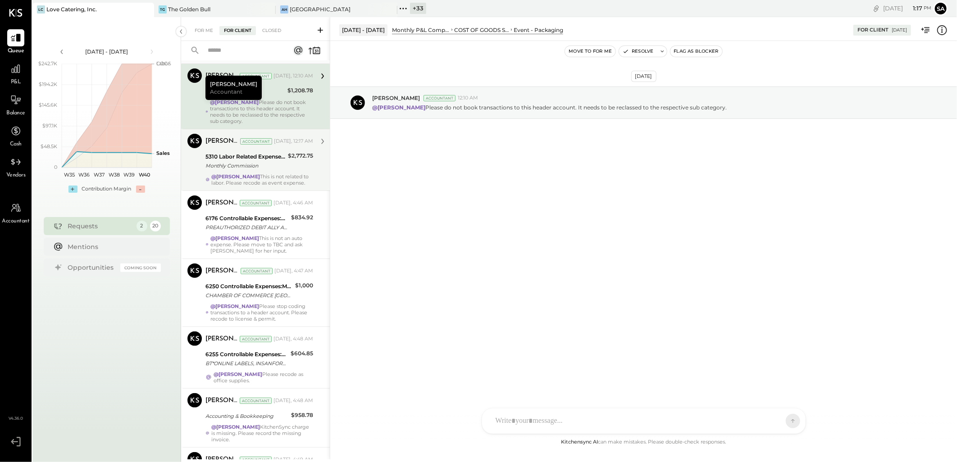
click at [288, 168] on div "$2,772.75" at bounding box center [300, 161] width 25 height 20
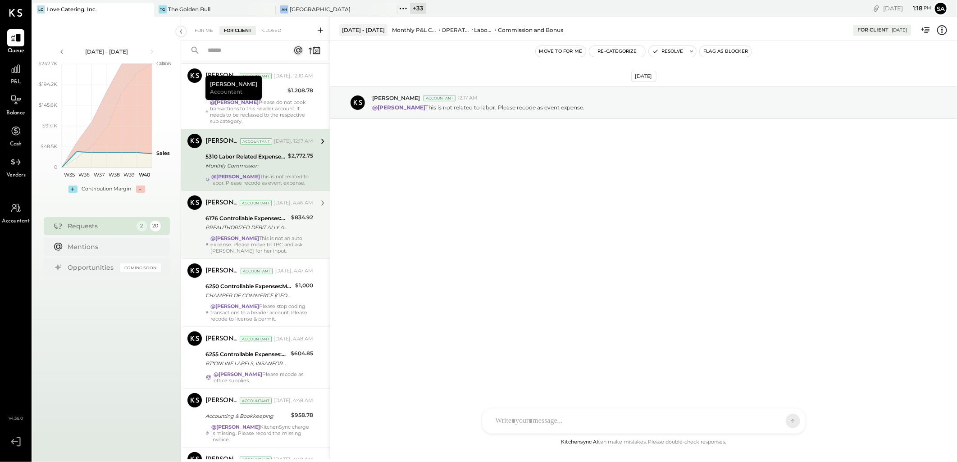
click at [266, 236] on div "@Rushabh Shah This is not an auto expense. Please move to TBC and ask Alice for…" at bounding box center [261, 244] width 103 height 19
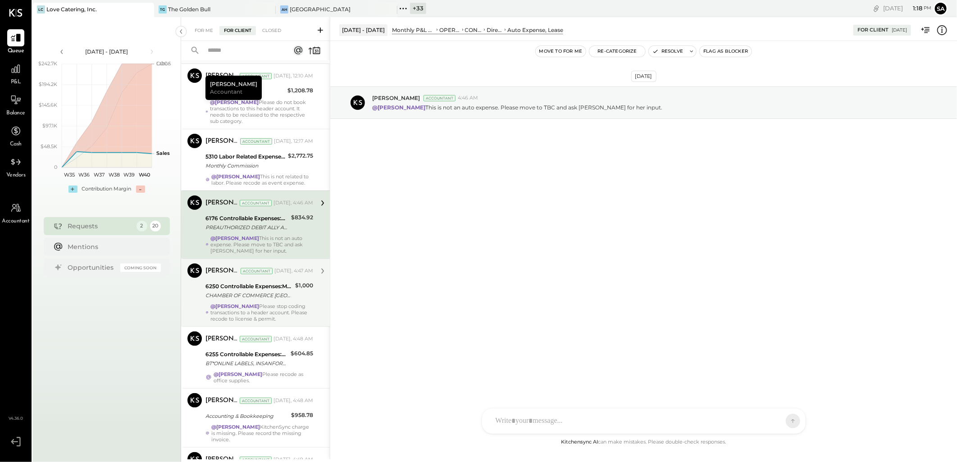
click at [255, 298] on div "CHAMBER OF COMMERCE SAN FRANCISCO CA" at bounding box center [248, 295] width 87 height 9
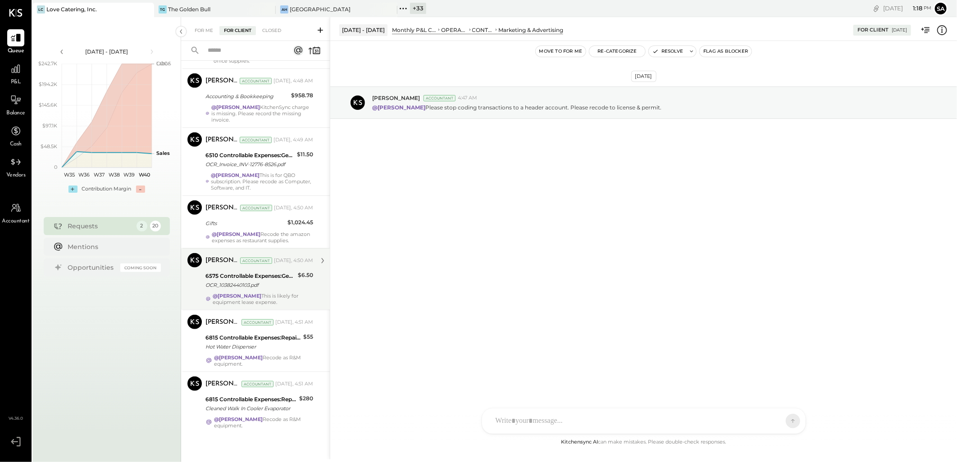
scroll to position [371, 0]
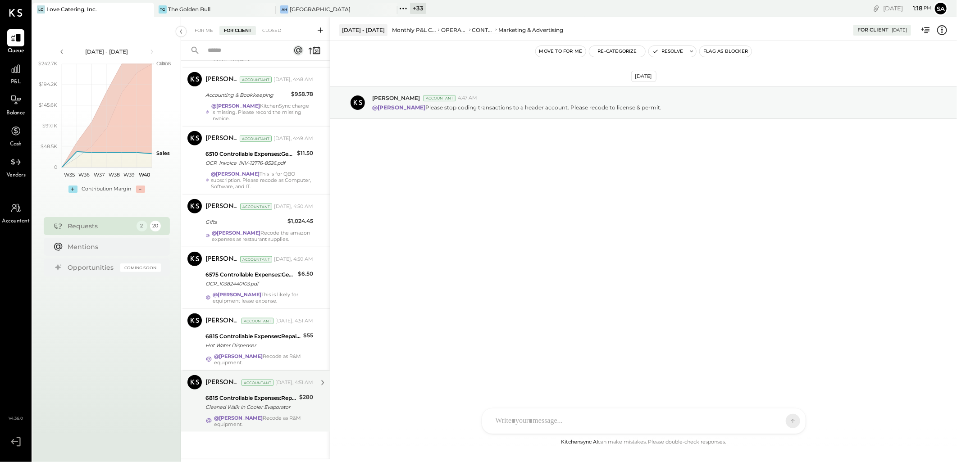
click at [253, 402] on div "6815 Controllable Expenses:Repairs & Maintenance:Repair & Maintenance, Facility" at bounding box center [250, 398] width 91 height 9
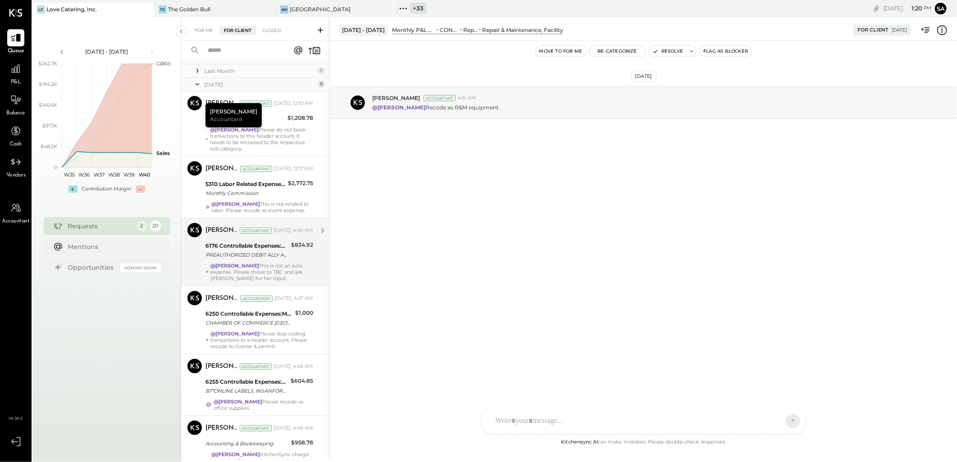
scroll to position [21, 0]
